Goal: Task Accomplishment & Management: Manage account settings

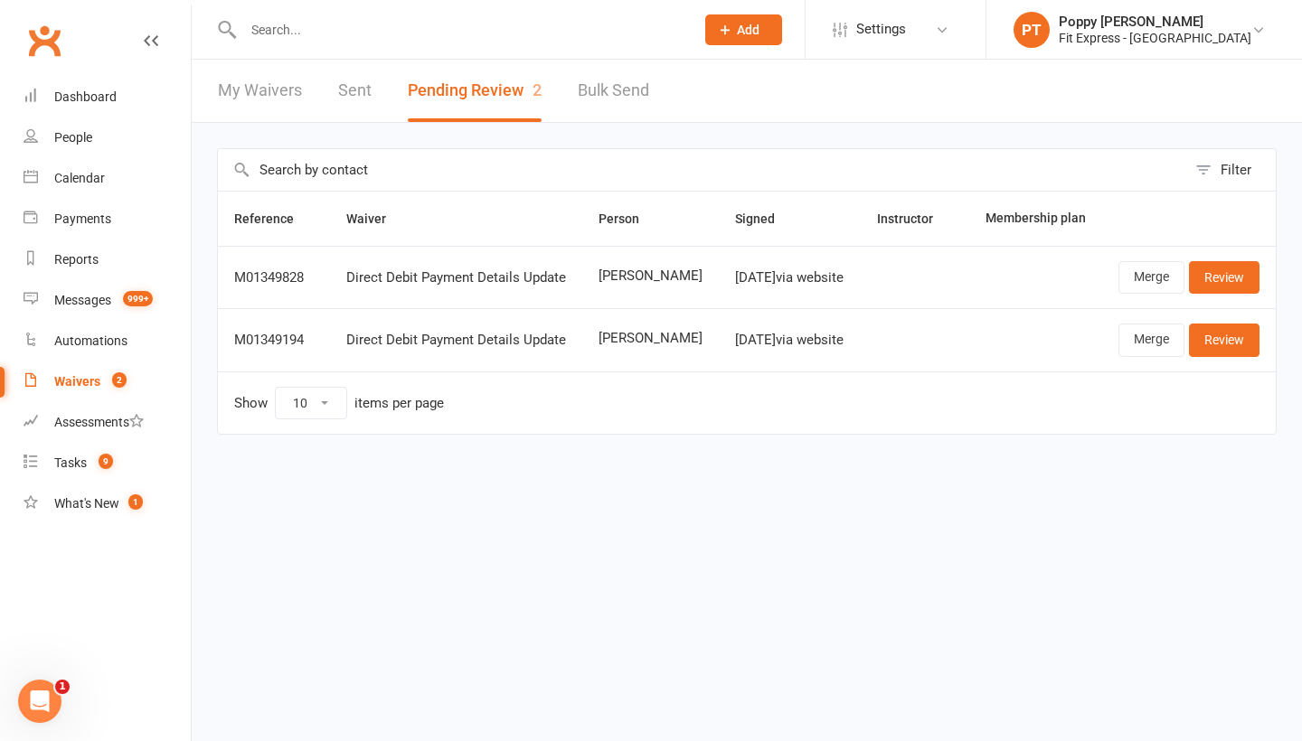
click at [255, 30] on input "text" at bounding box center [460, 29] width 444 height 25
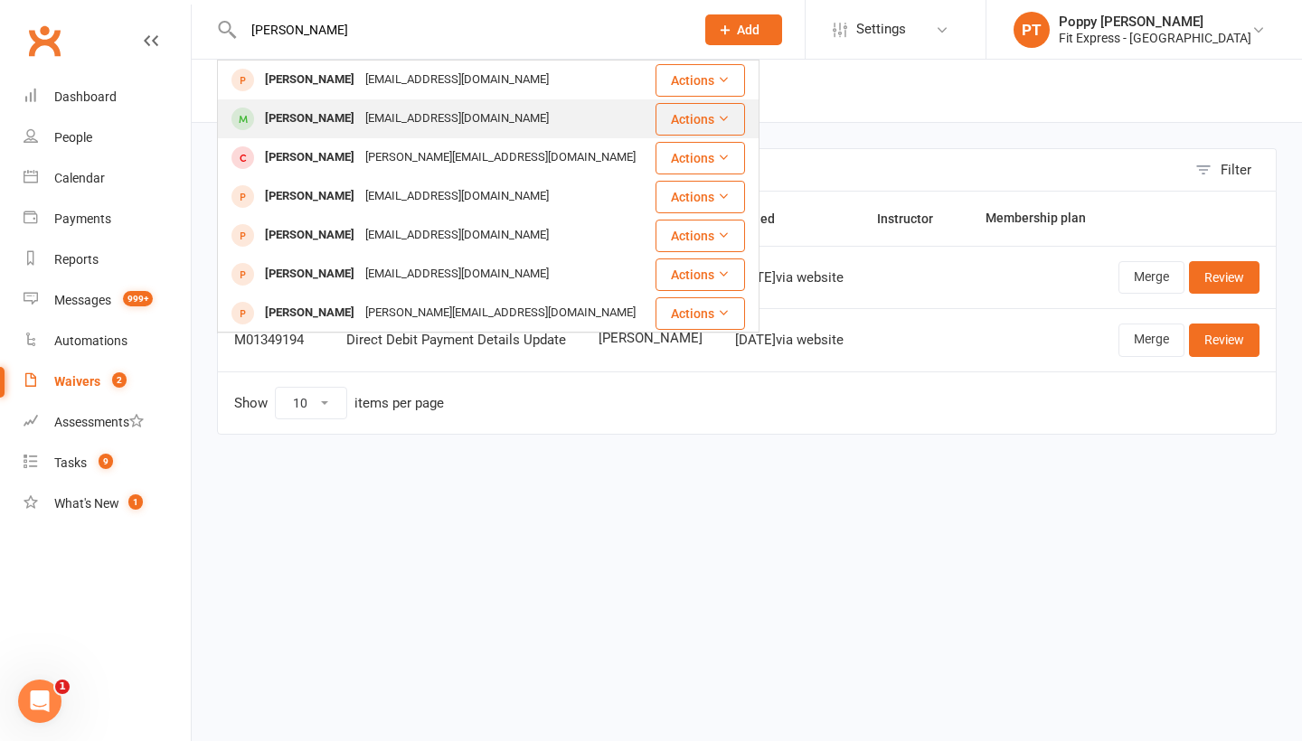
type input "[PERSON_NAME]"
click at [339, 110] on div "[PERSON_NAME]" at bounding box center [309, 119] width 100 height 26
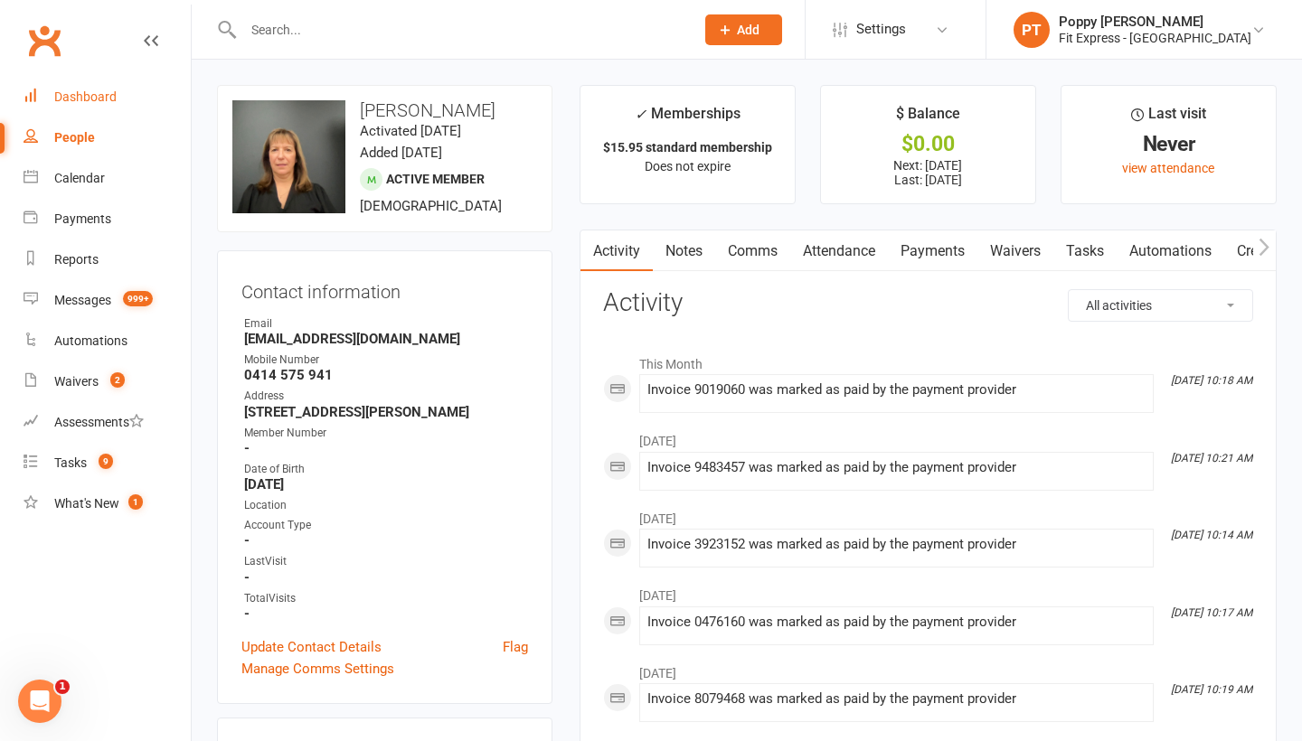
click at [80, 88] on link "Dashboard" at bounding box center [107, 97] width 167 height 41
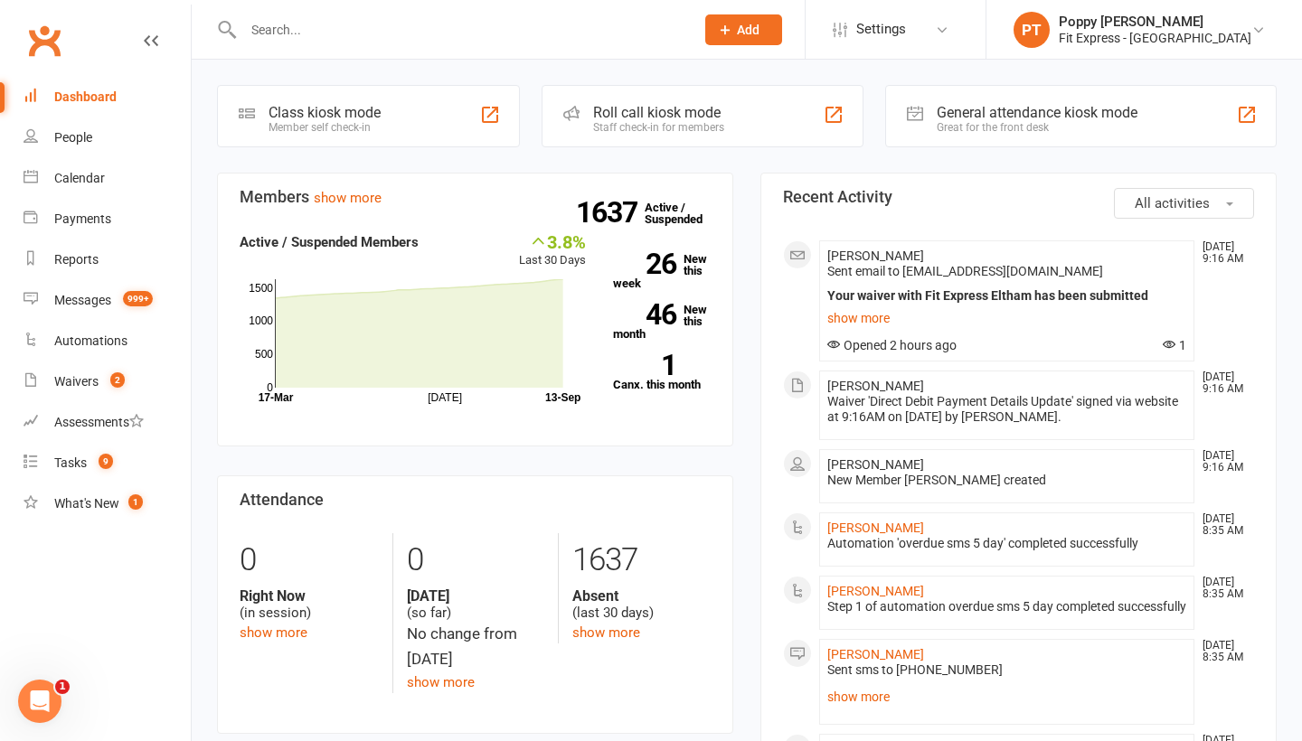
click at [385, 33] on input "text" at bounding box center [460, 29] width 444 height 25
click at [406, 51] on div at bounding box center [449, 29] width 465 height 59
click at [342, 29] on input "text" at bounding box center [460, 29] width 444 height 25
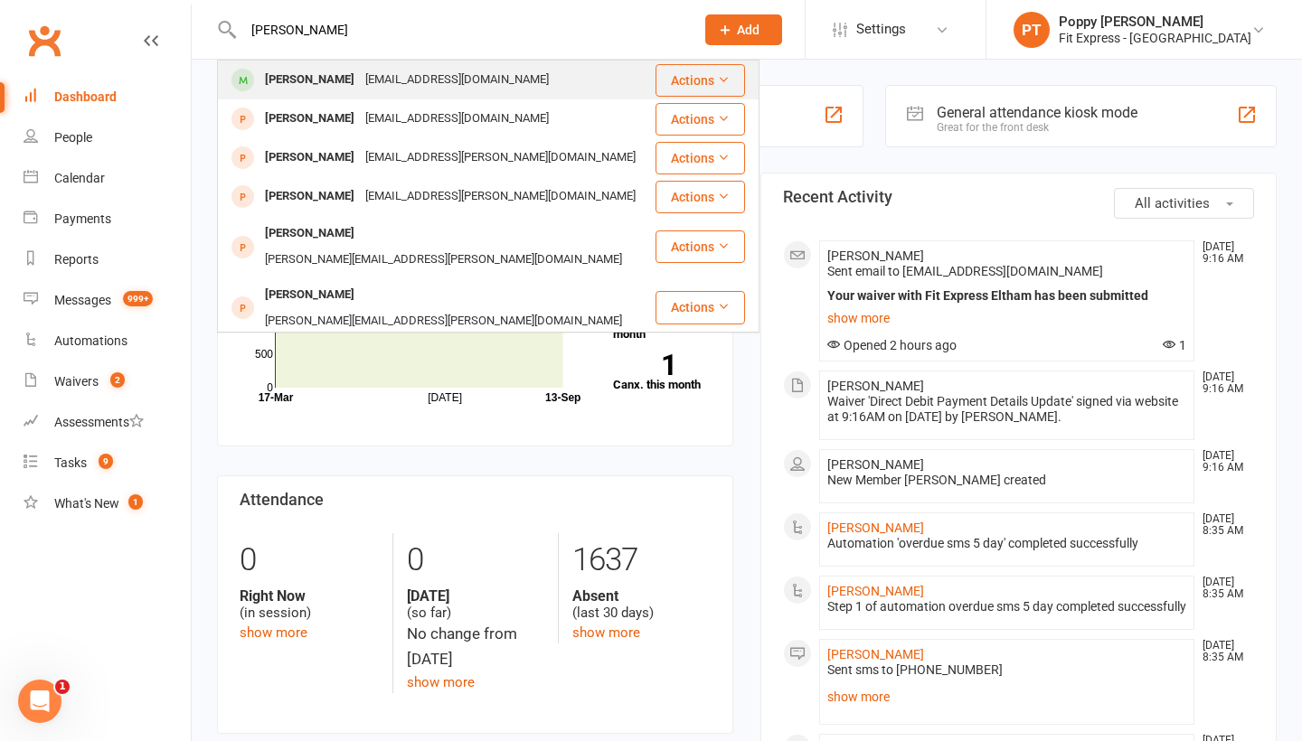
type input "[PERSON_NAME]"
click at [324, 83] on div "[PERSON_NAME]" at bounding box center [309, 80] width 100 height 26
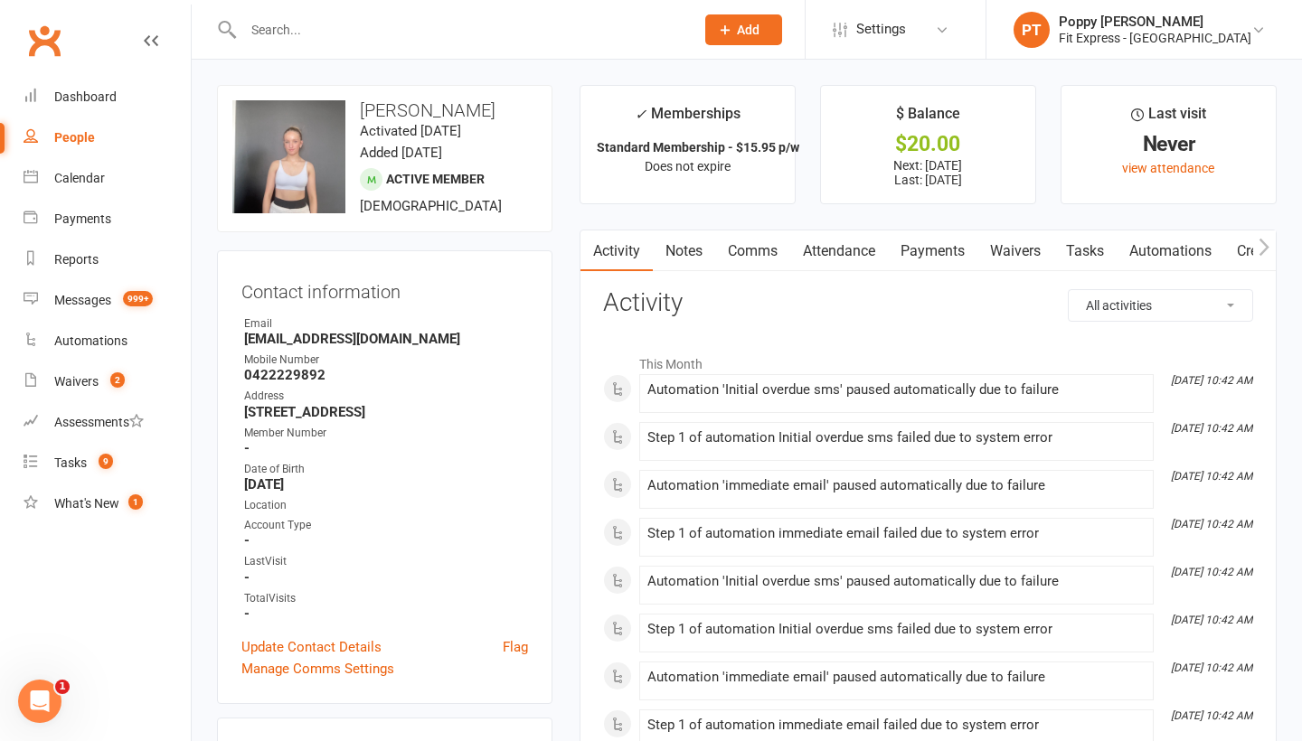
click at [925, 247] on link "Payments" at bounding box center [933, 252] width 90 height 42
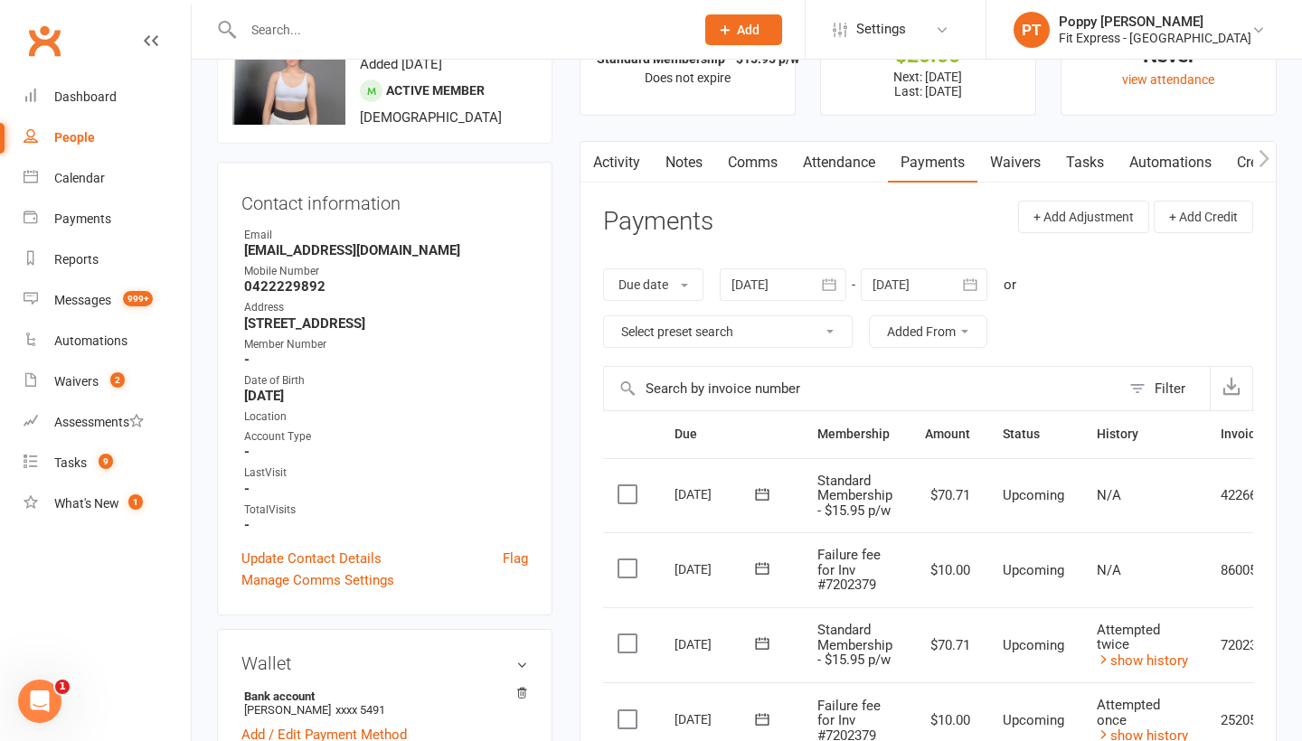
scroll to position [86, 0]
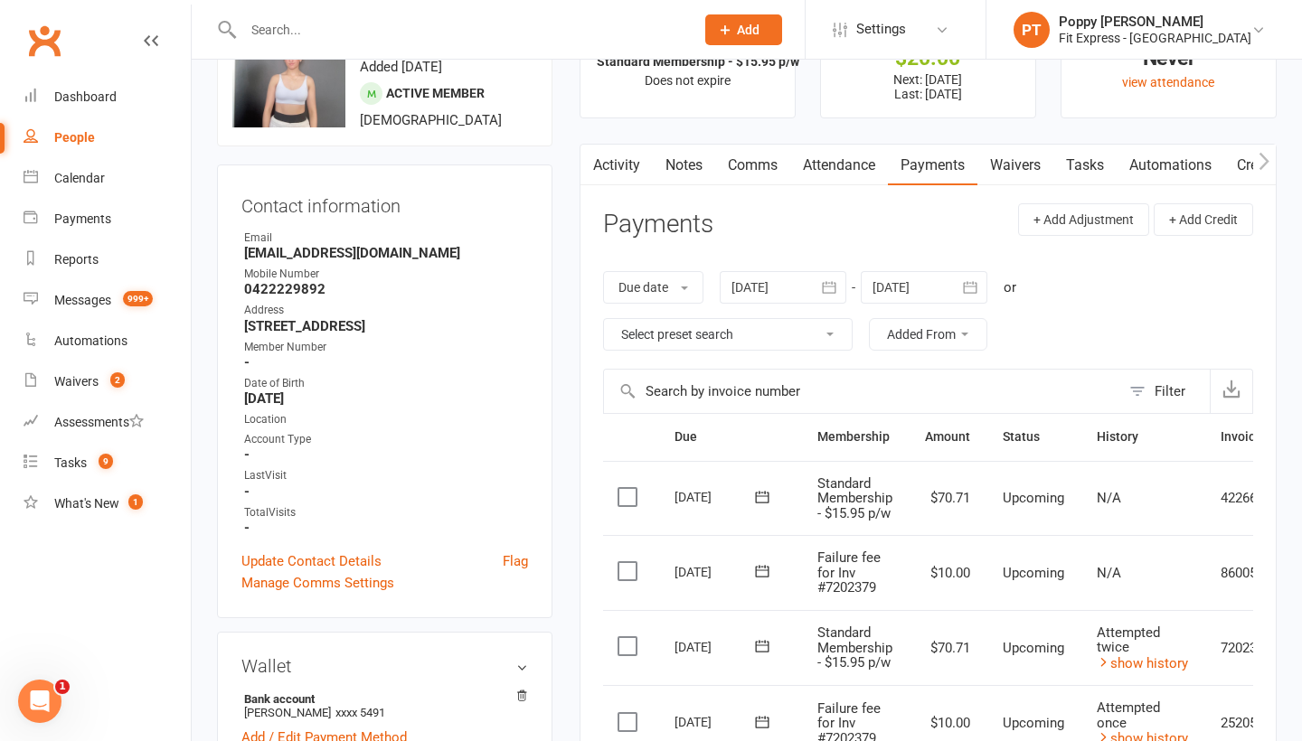
click at [768, 287] on div at bounding box center [783, 287] width 127 height 33
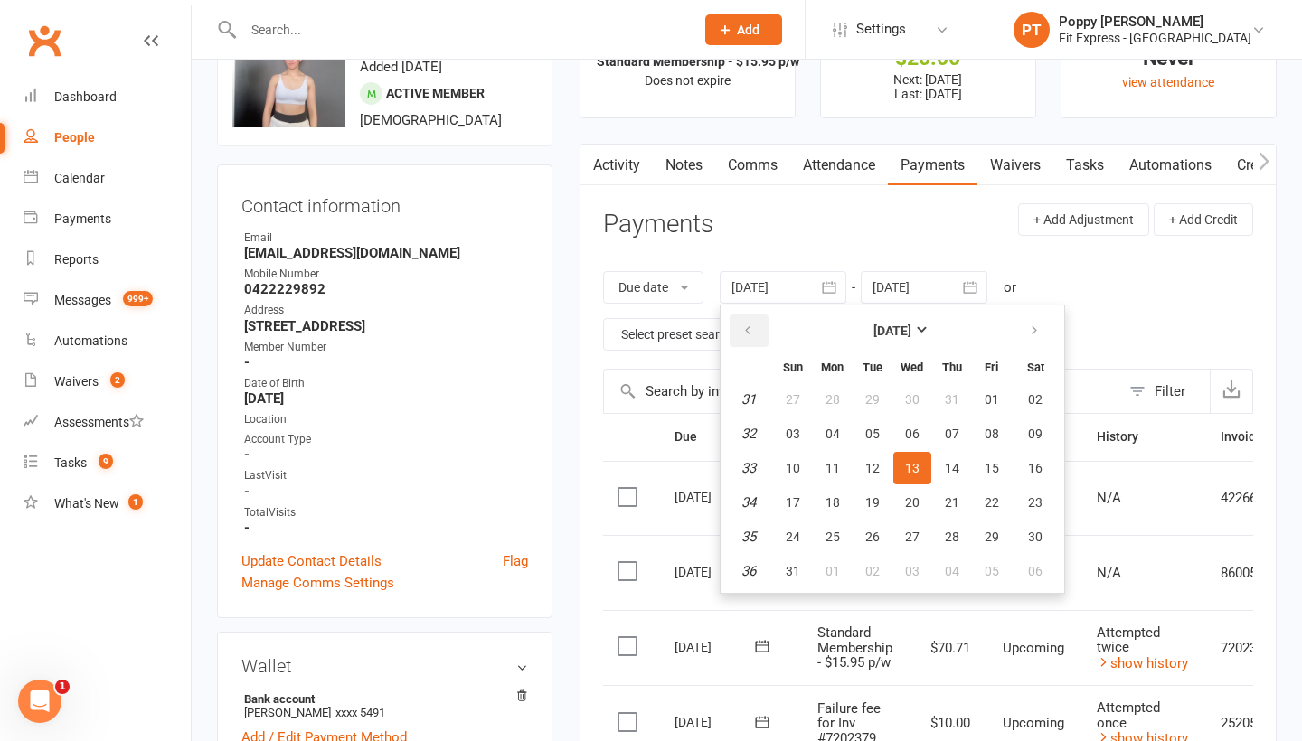
click at [750, 317] on button "button" at bounding box center [749, 331] width 39 height 33
click at [783, 442] on button "08" at bounding box center [793, 434] width 38 height 33
type input "[DATE]"
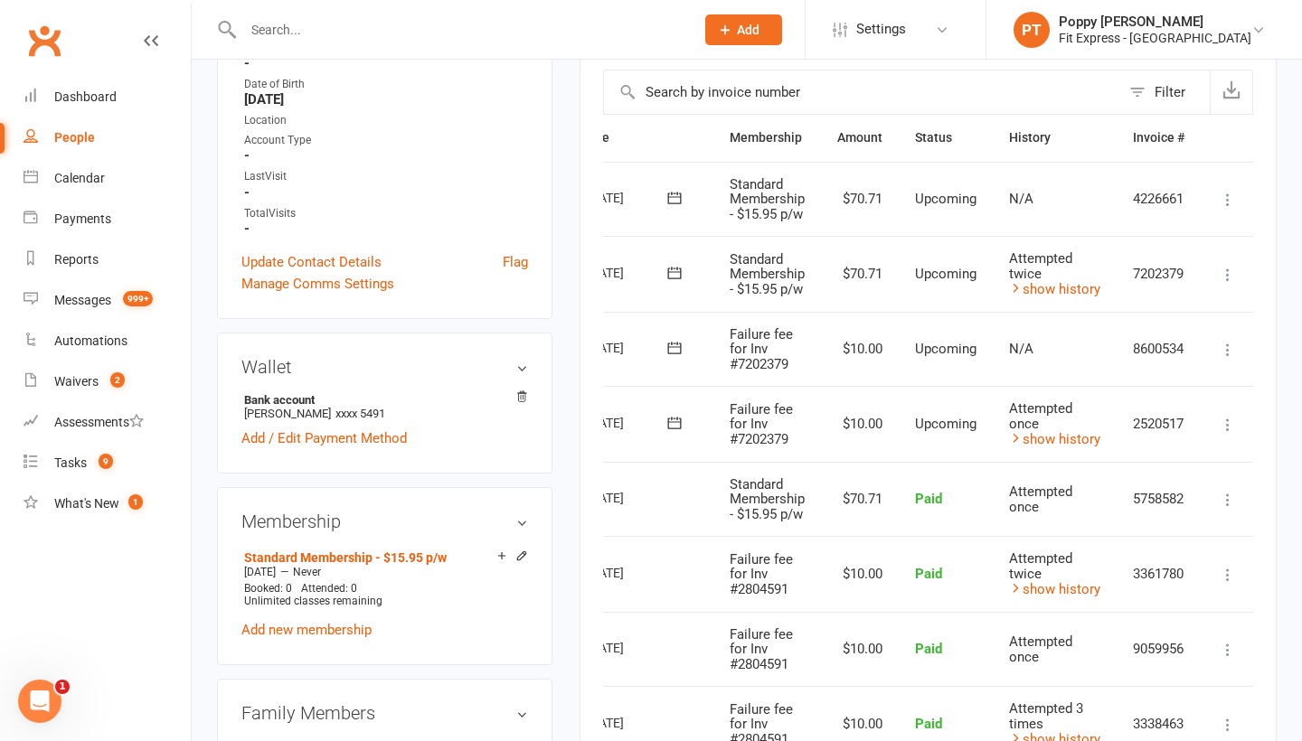
scroll to position [0, 92]
click at [1233, 398] on td "Mark as Paid (Cash) Mark as Paid (POS) Mark as Paid (Other) Skip Change amount …" at bounding box center [1226, 424] width 54 height 76
click at [1227, 416] on icon at bounding box center [1226, 425] width 18 height 18
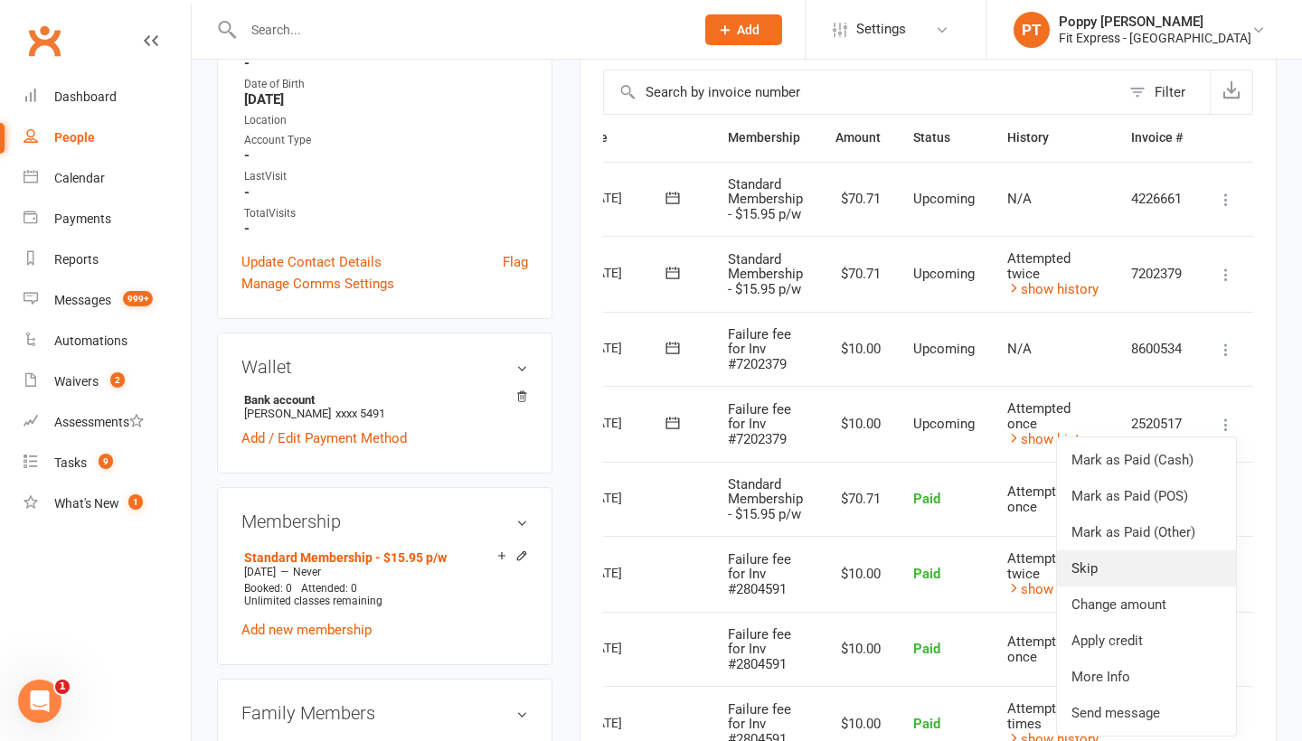
click at [1096, 567] on link "Skip" at bounding box center [1146, 569] width 179 height 36
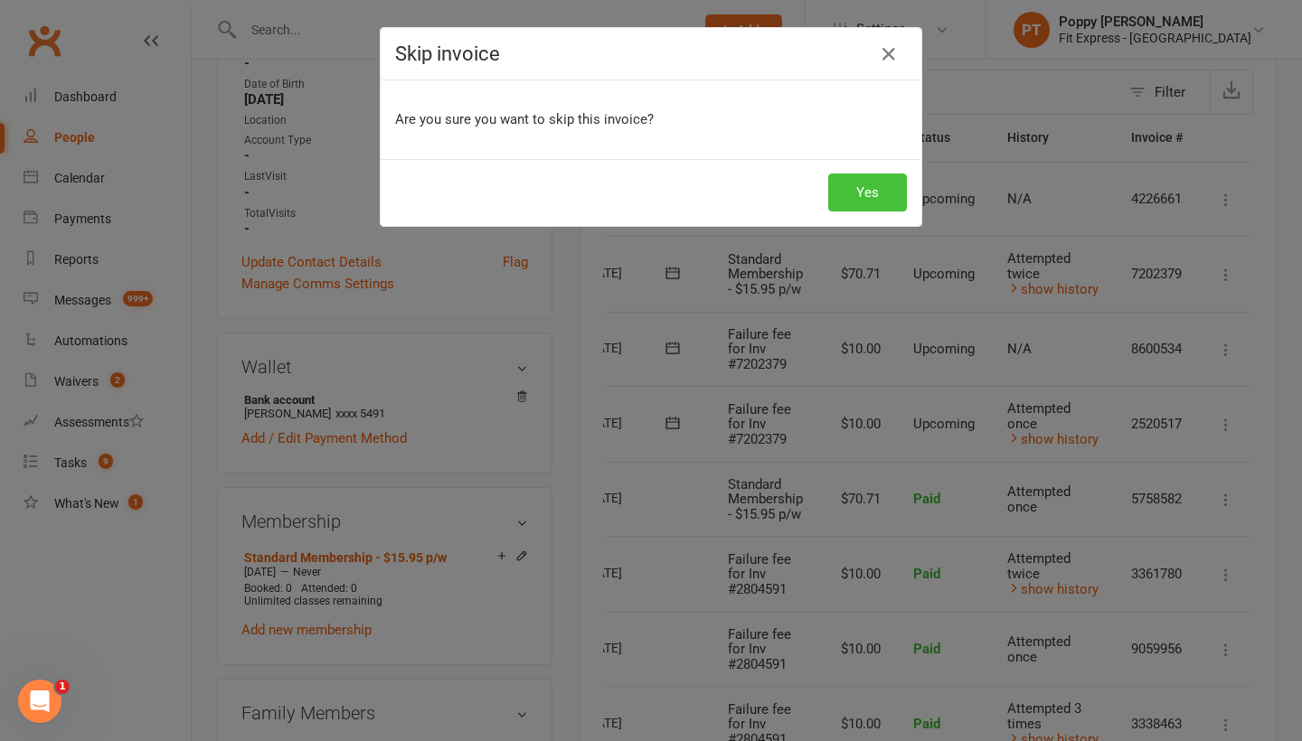
click at [889, 198] on button "Yes" at bounding box center [867, 193] width 79 height 38
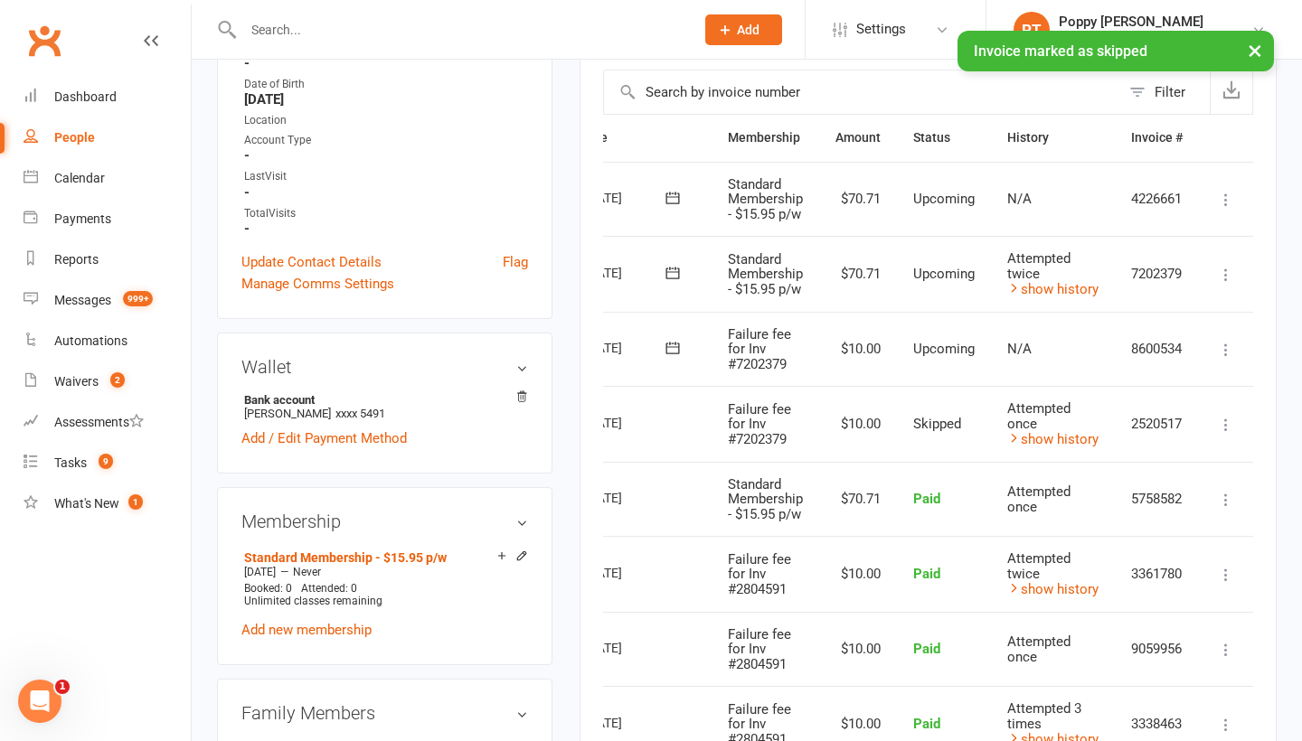
click at [1219, 339] on button at bounding box center [1226, 350] width 22 height 22
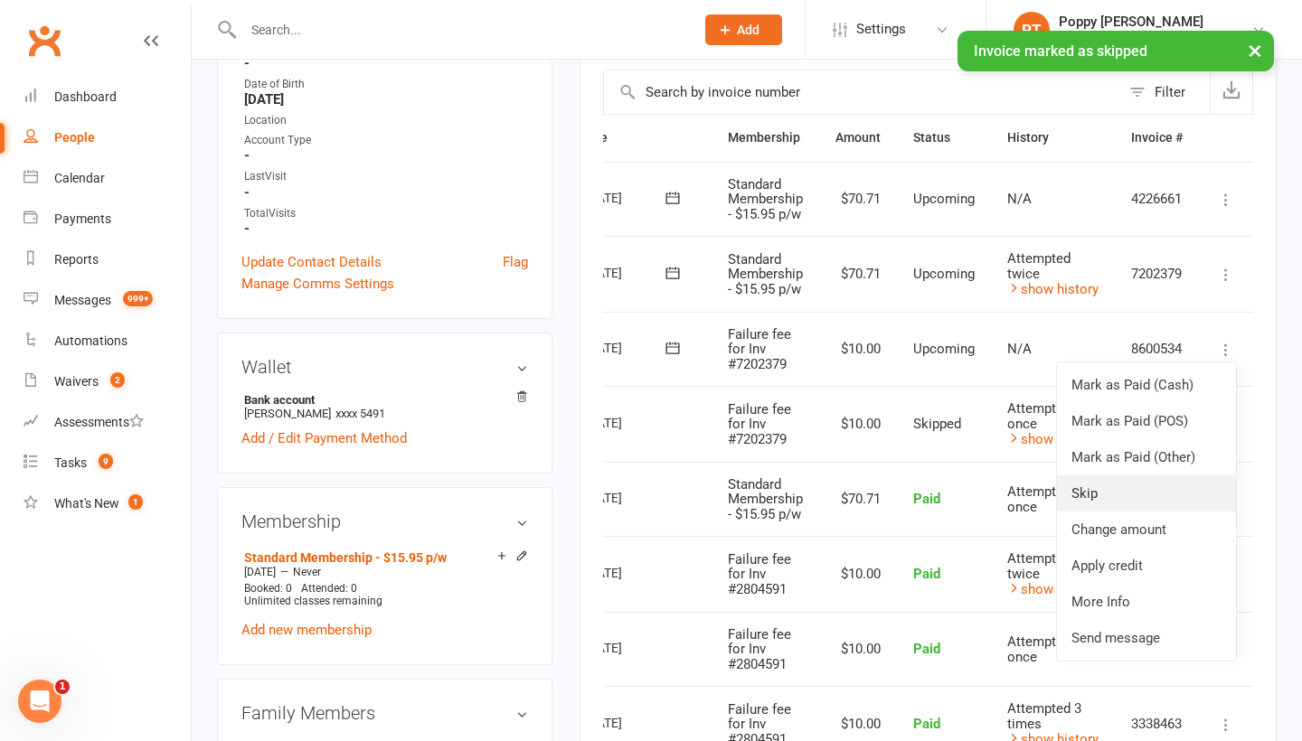
click at [1112, 499] on link "Skip" at bounding box center [1146, 494] width 179 height 36
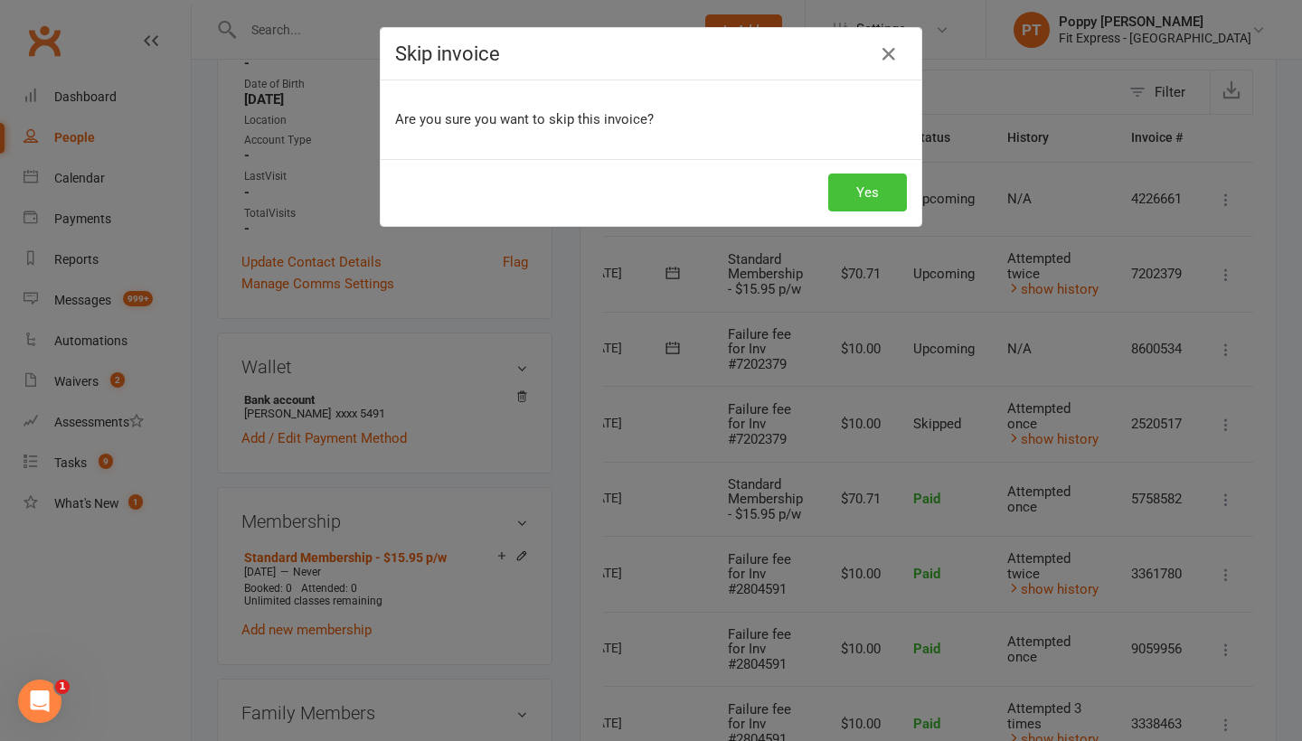
click at [888, 193] on button "Yes" at bounding box center [867, 193] width 79 height 38
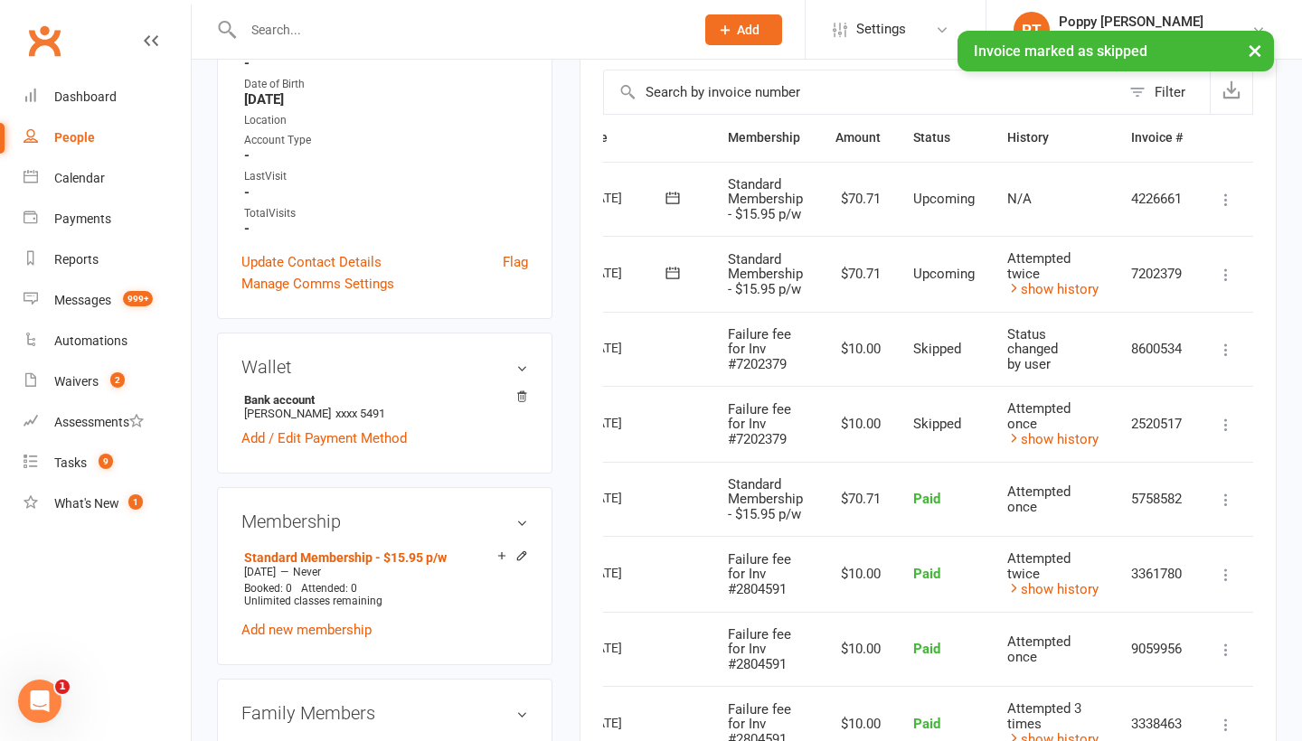
click at [1230, 276] on icon at bounding box center [1226, 275] width 18 height 18
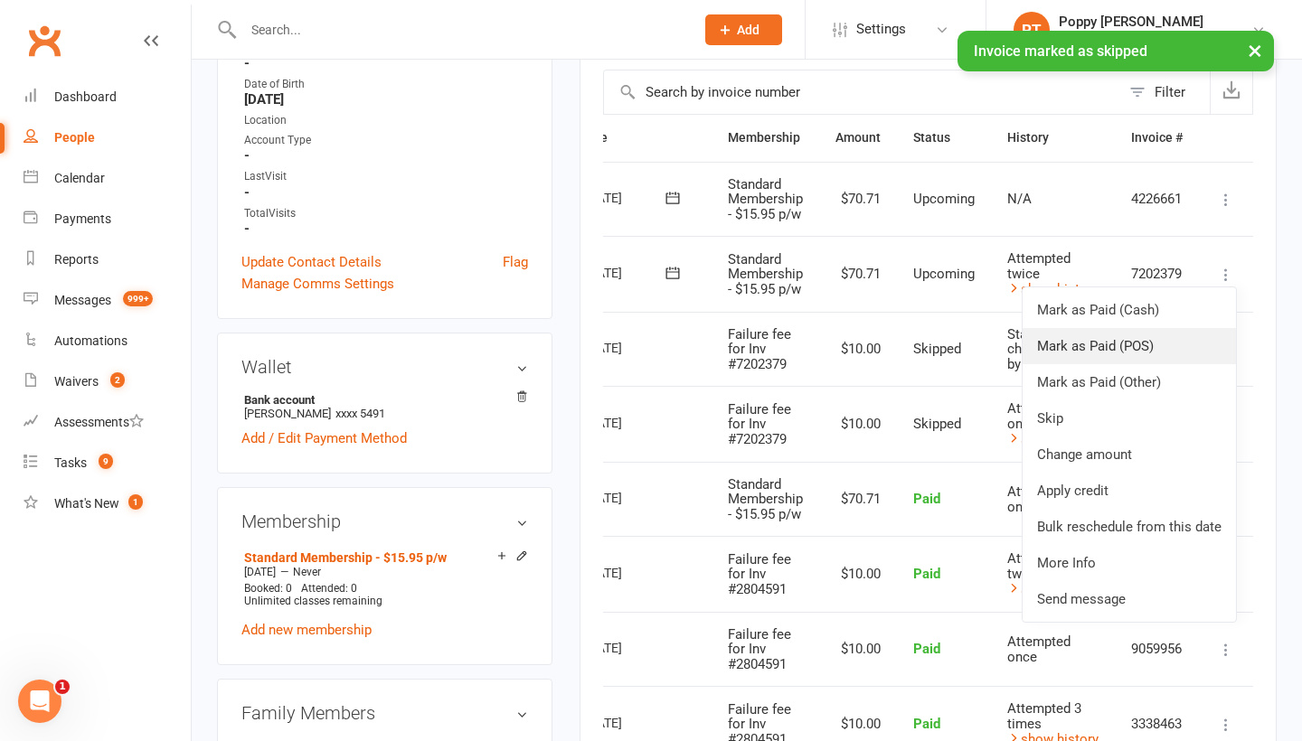
click at [1093, 354] on link "Mark as Paid (POS)" at bounding box center [1129, 346] width 213 height 36
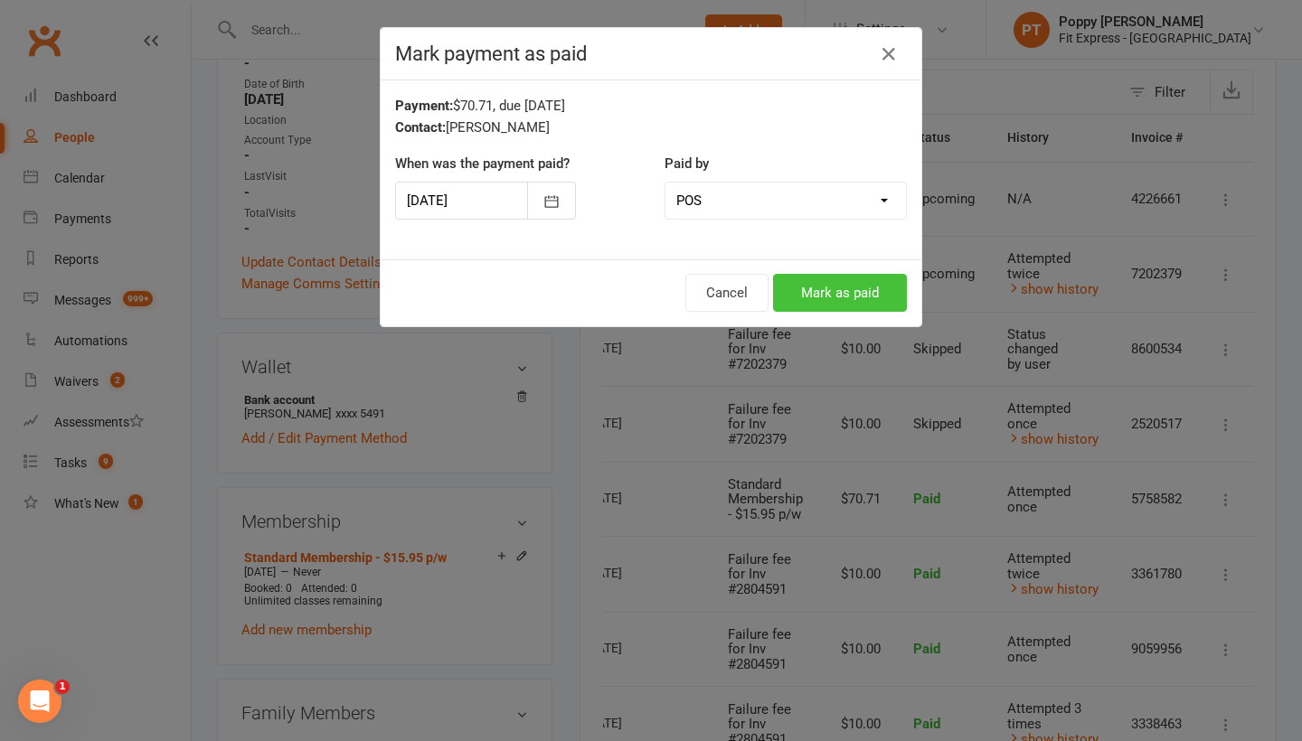
click at [823, 301] on button "Mark as paid" at bounding box center [840, 293] width 134 height 38
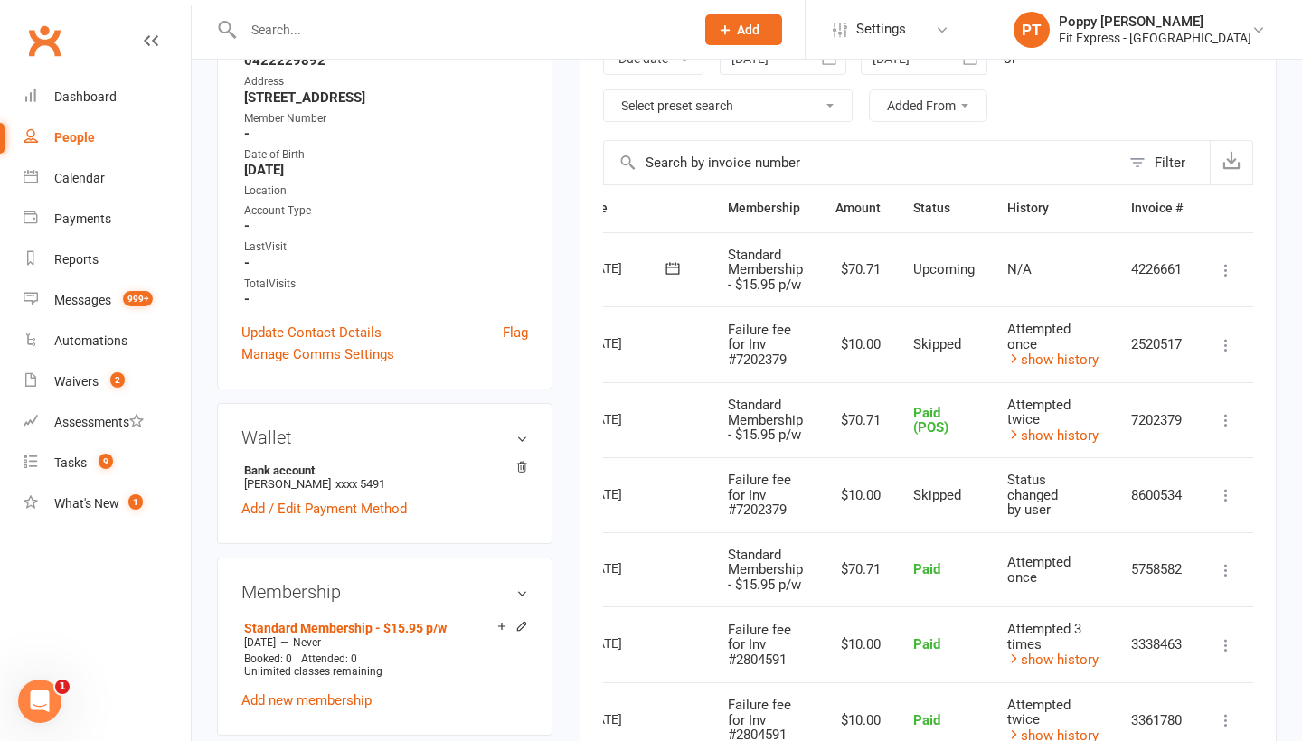
scroll to position [306, 0]
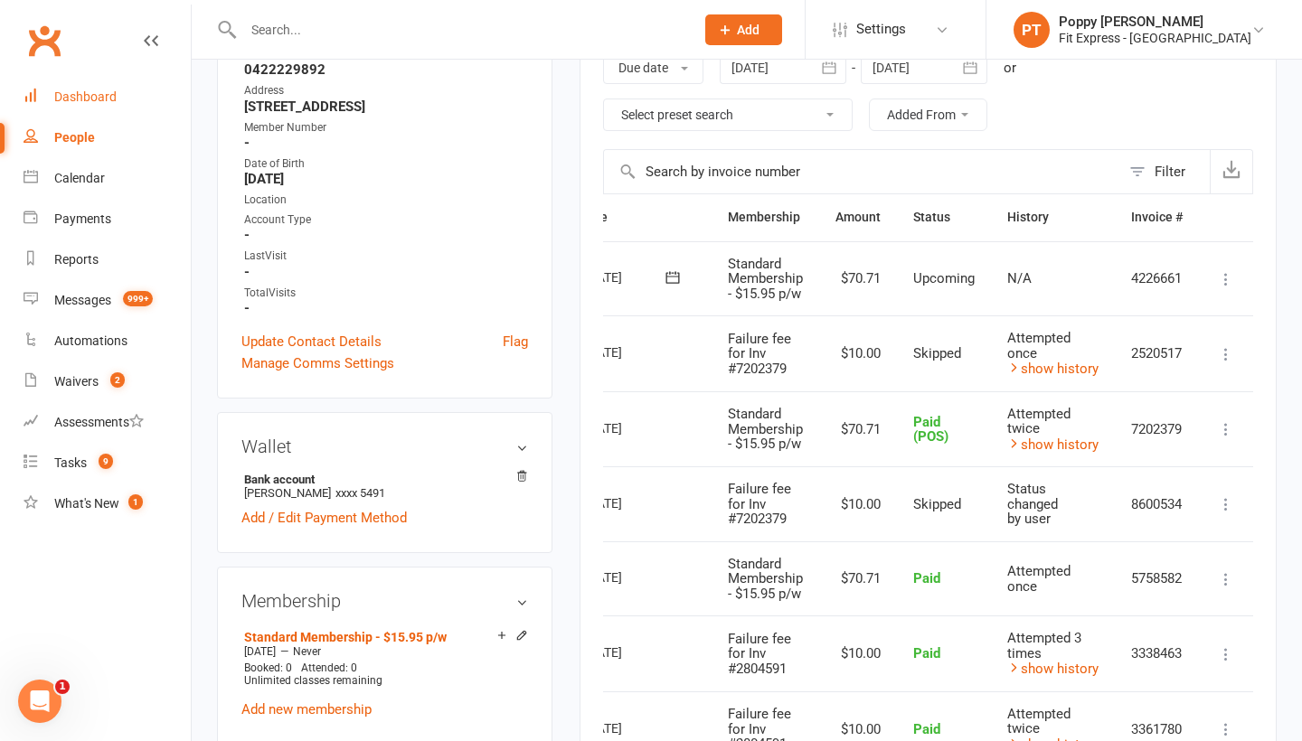
click at [96, 108] on link "Dashboard" at bounding box center [107, 97] width 167 height 41
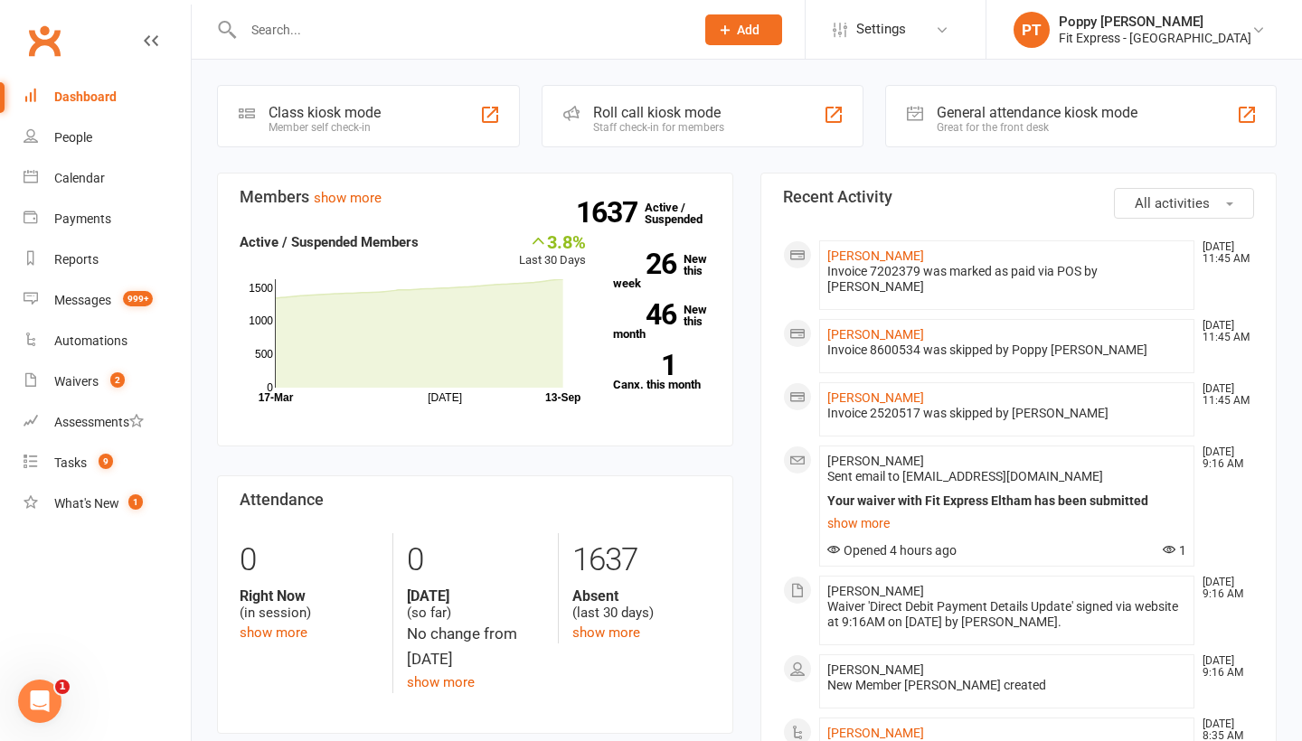
click at [259, 30] on input "text" at bounding box center [460, 29] width 444 height 25
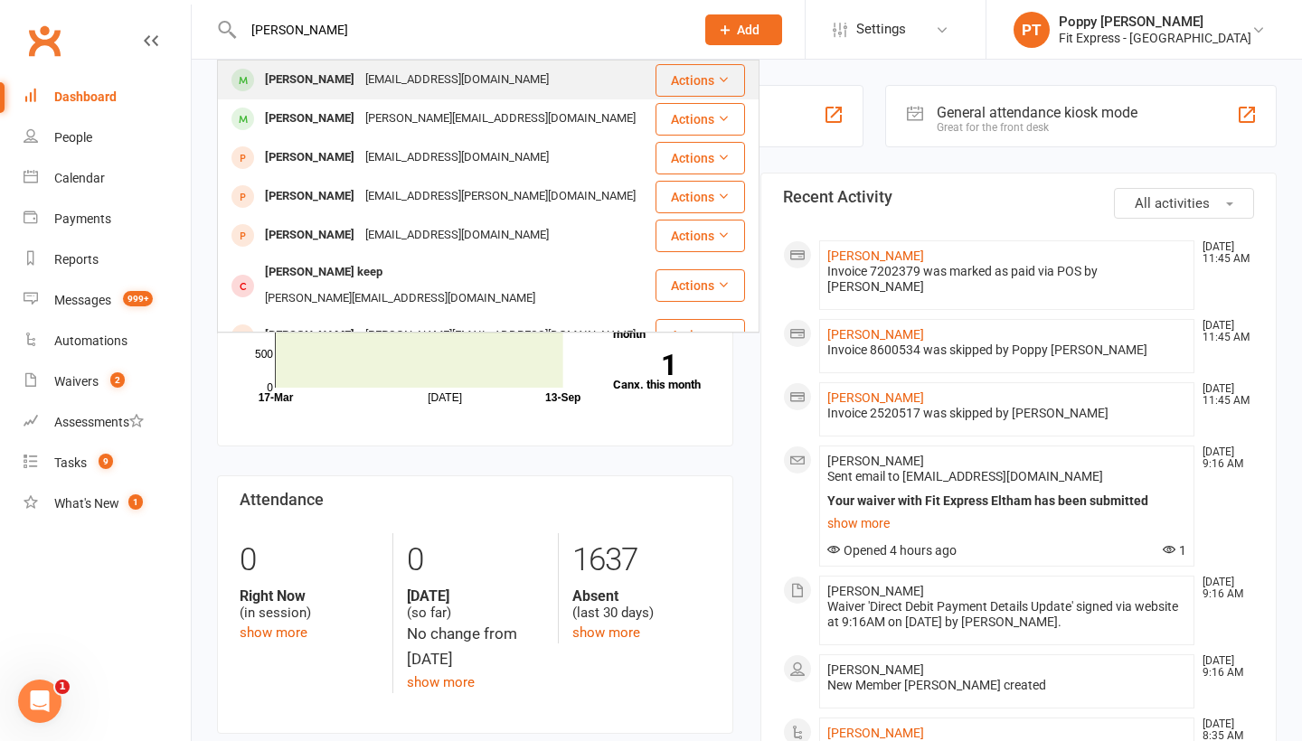
type input "[PERSON_NAME]"
click at [302, 84] on div "[PERSON_NAME]" at bounding box center [309, 80] width 100 height 26
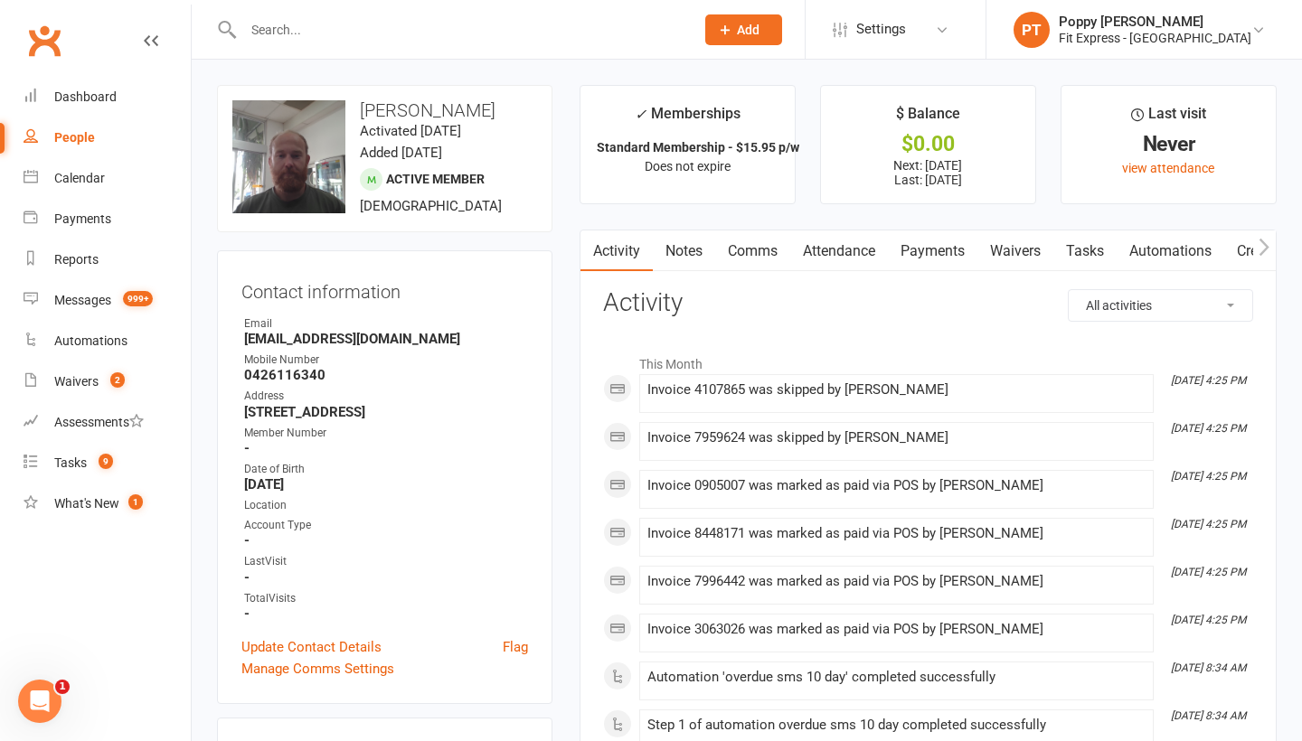
click at [627, 43] on div at bounding box center [449, 29] width 465 height 59
click at [252, 34] on input "text" at bounding box center [460, 29] width 444 height 25
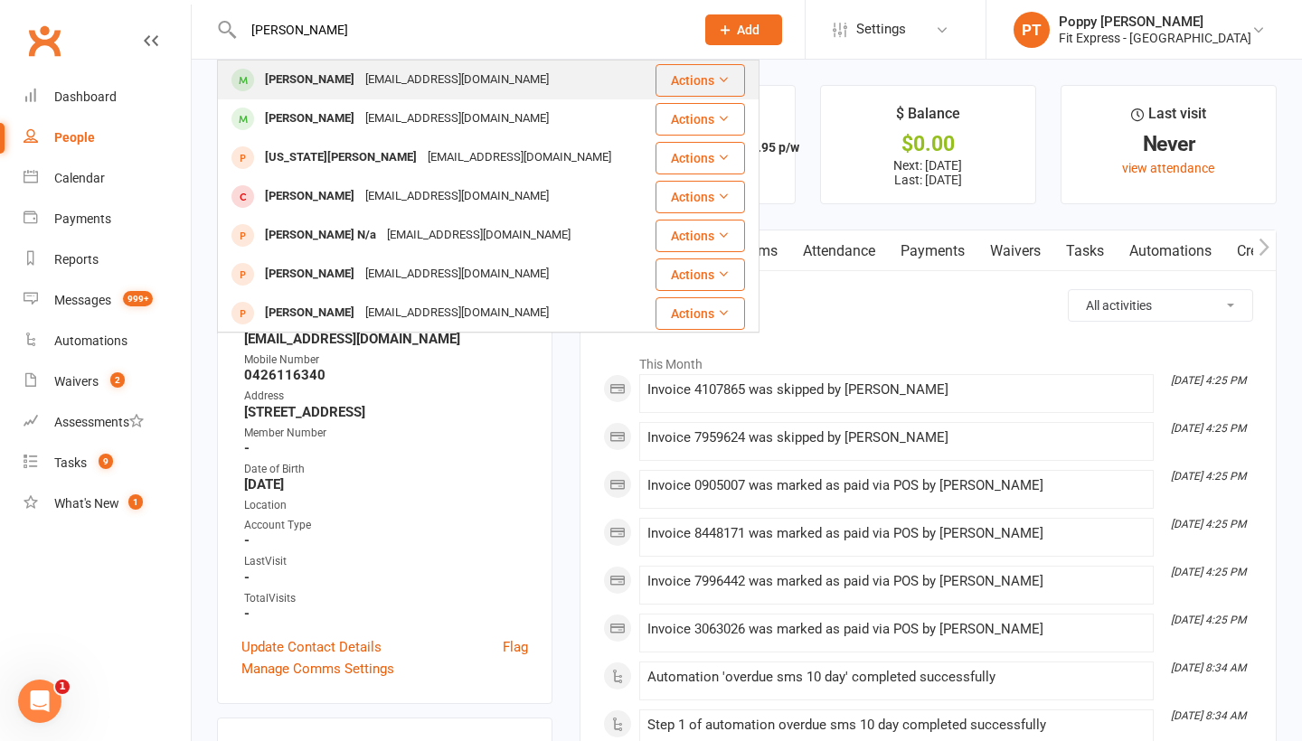
type input "[PERSON_NAME]"
click at [316, 82] on div "[PERSON_NAME]" at bounding box center [309, 80] width 100 height 26
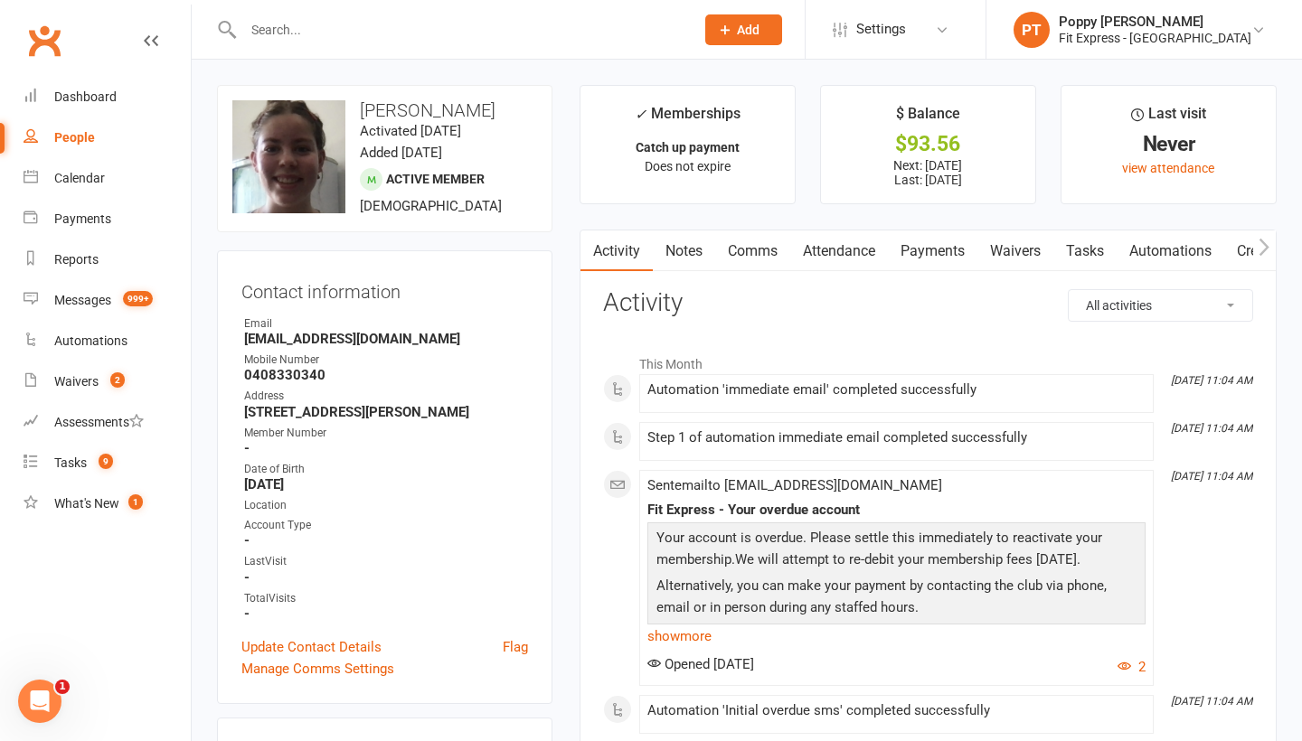
click at [927, 253] on link "Payments" at bounding box center [933, 252] width 90 height 42
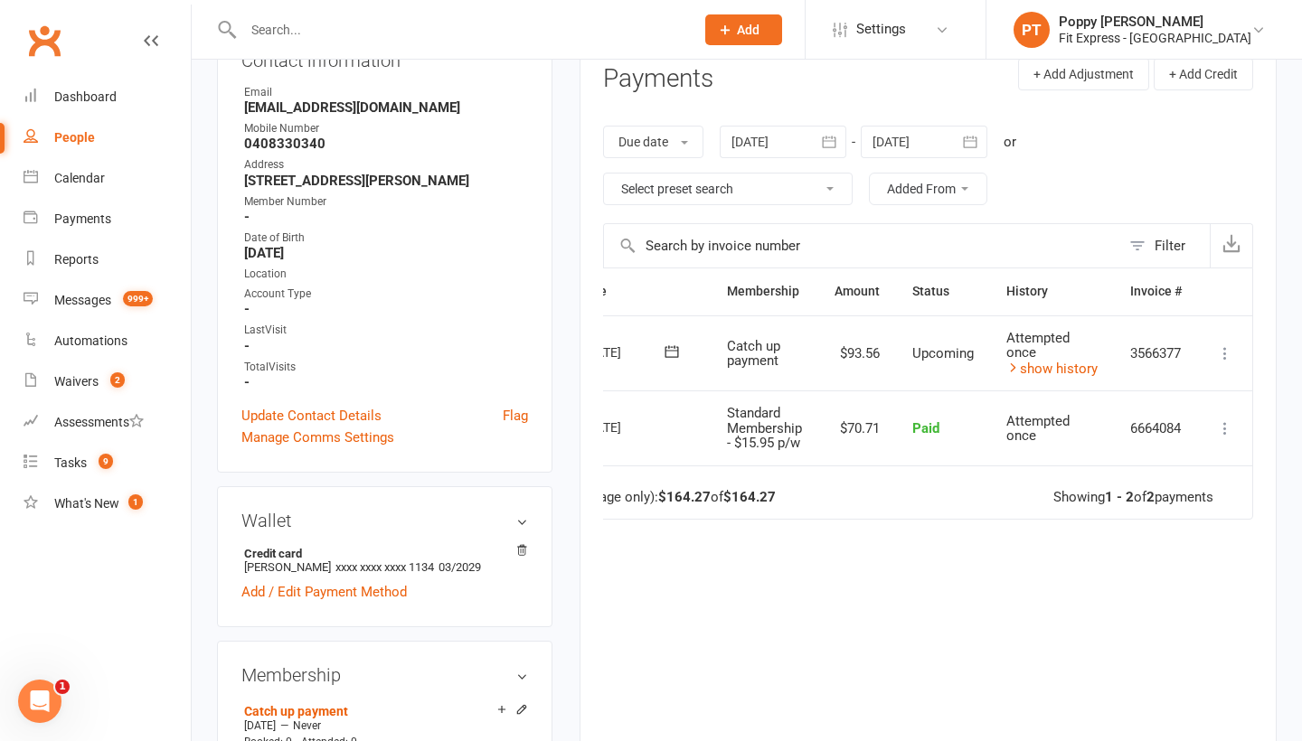
scroll to position [0, 98]
click at [1224, 348] on icon at bounding box center [1225, 353] width 18 height 18
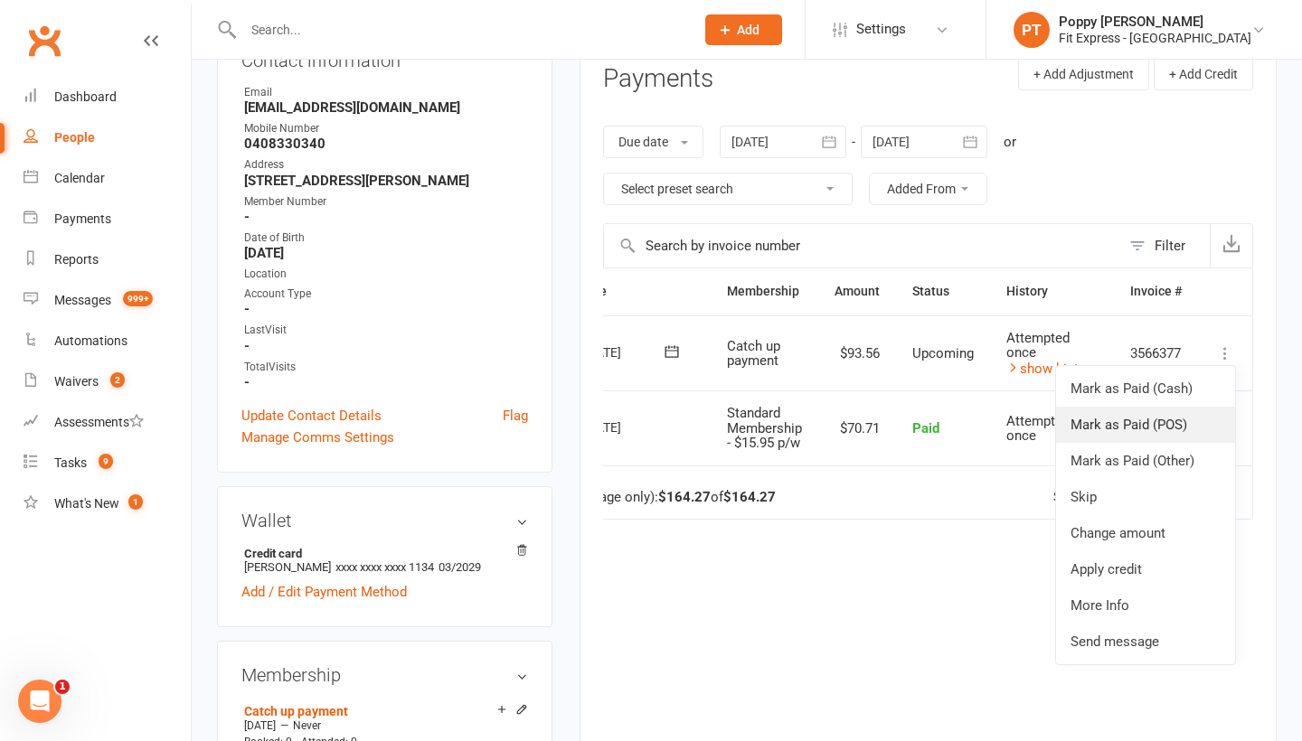
click at [1091, 409] on link "Mark as Paid (POS)" at bounding box center [1145, 425] width 179 height 36
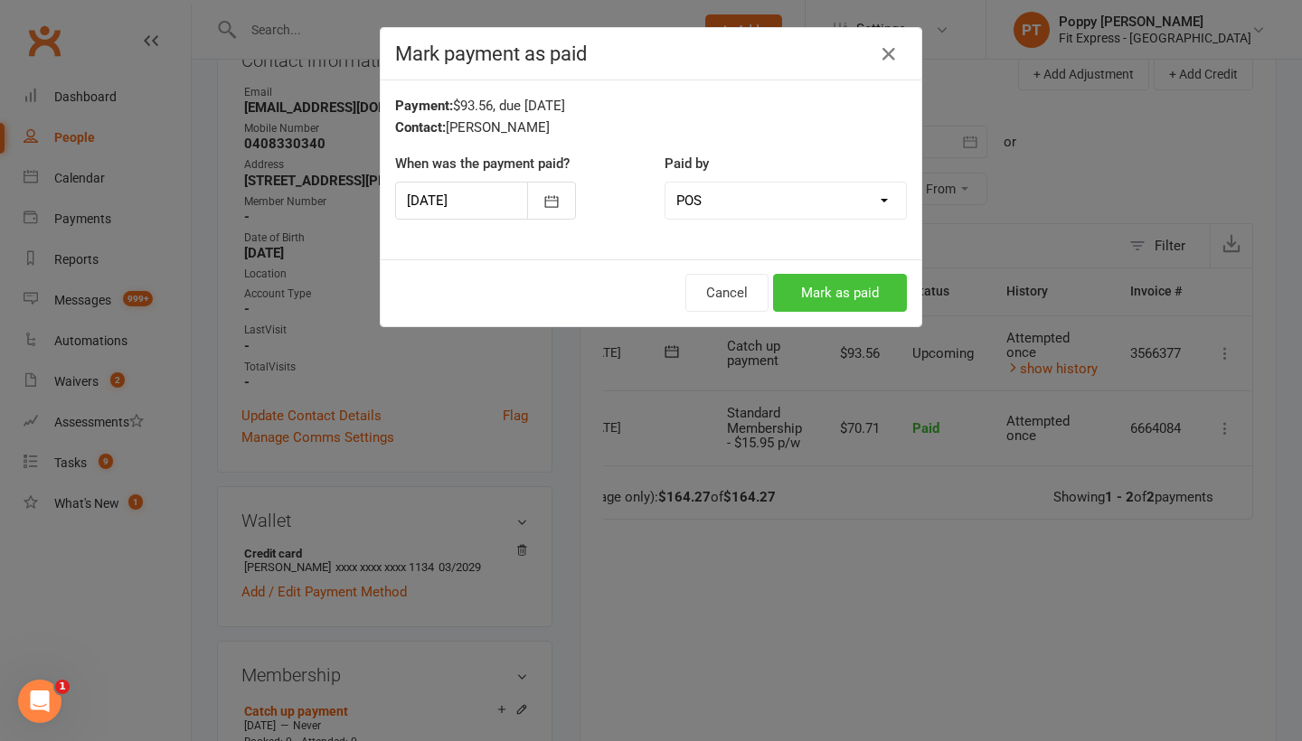
click at [832, 297] on button "Mark as paid" at bounding box center [840, 293] width 134 height 38
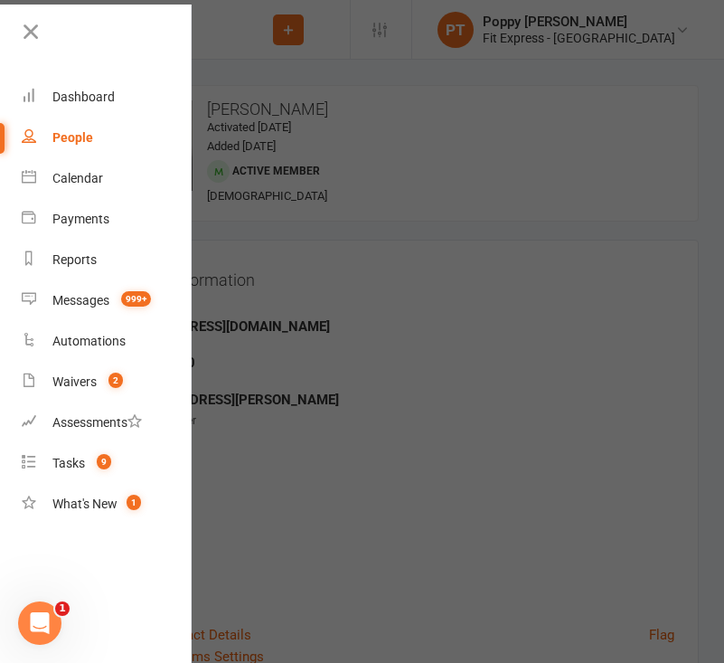
scroll to position [0, 0]
click at [356, 227] on div at bounding box center [362, 331] width 724 height 663
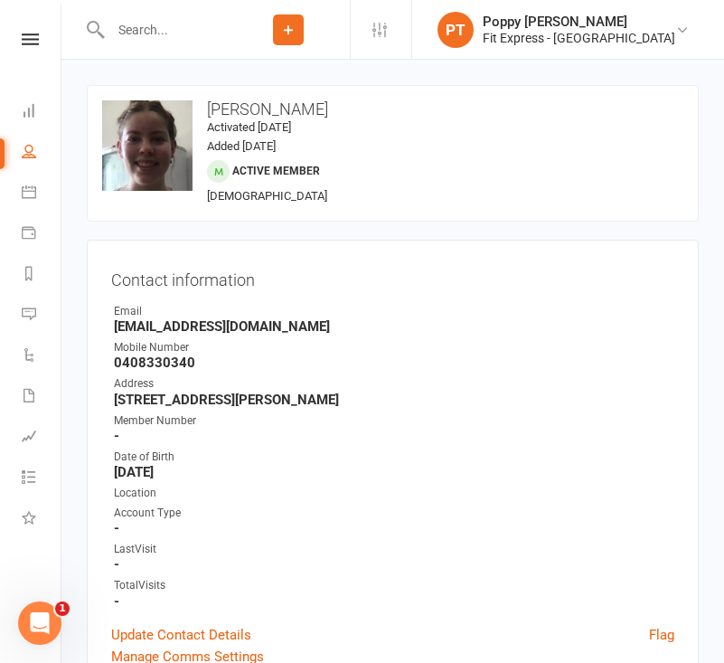
click at [216, 30] on input "text" at bounding box center [166, 29] width 122 height 25
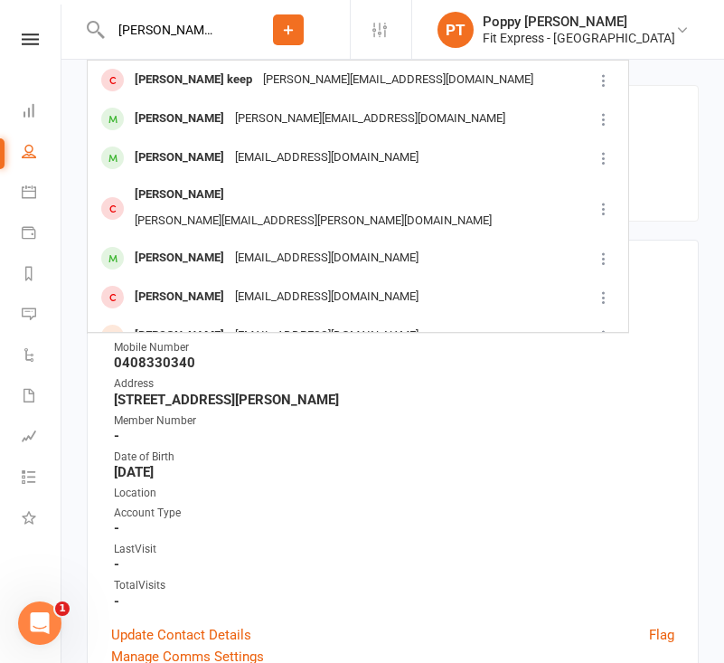
type input "[PERSON_NAME]"
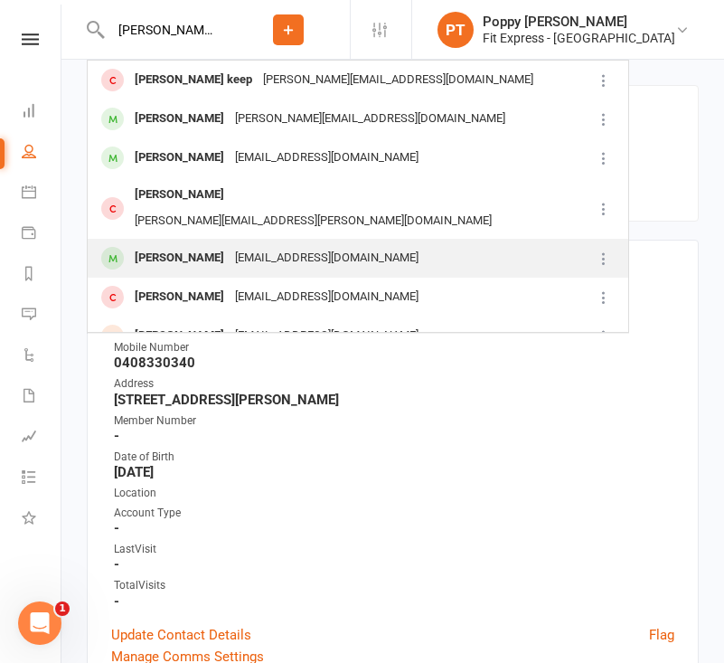
drag, startPoint x: 159, startPoint y: 59, endPoint x: 212, endPoint y: 233, distance: 182.5
click at [212, 245] on div "[PERSON_NAME]" at bounding box center [179, 258] width 100 height 26
